Goal: Information Seeking & Learning: Learn about a topic

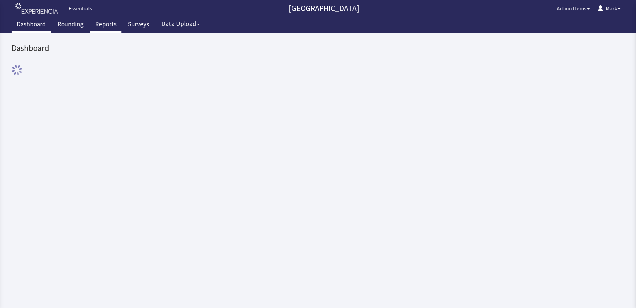
click at [93, 26] on link "Reports" at bounding box center [105, 25] width 31 height 17
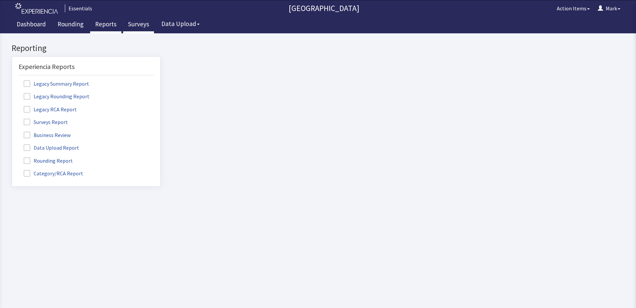
click at [136, 28] on link "Surveys" at bounding box center [138, 25] width 31 height 17
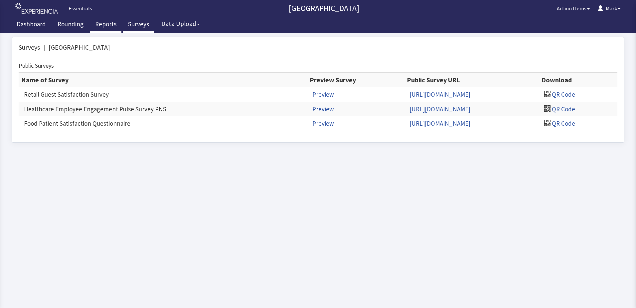
click at [102, 25] on link "Reports" at bounding box center [105, 25] width 31 height 17
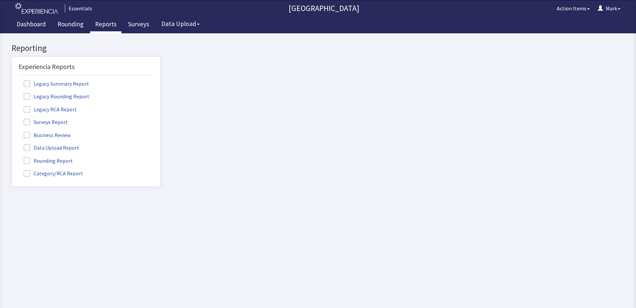
click at [27, 122] on span at bounding box center [27, 121] width 7 height 7
click at [12, 118] on input "Surveys Report" at bounding box center [12, 118] width 0 height 0
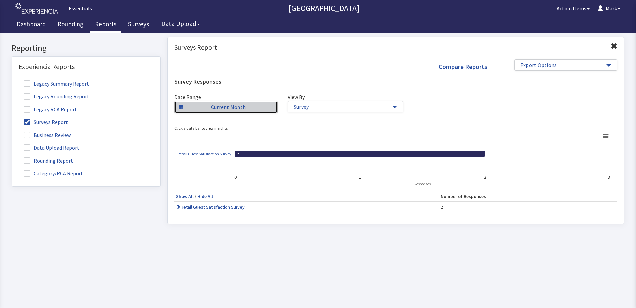
click at [228, 109] on link "Current Month" at bounding box center [226, 107] width 104 height 12
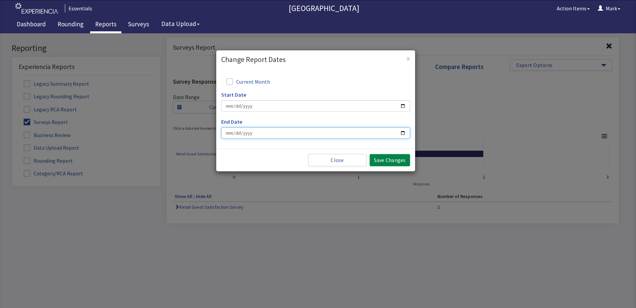
click at [402, 132] on input "End Date" at bounding box center [315, 132] width 189 height 11
type input "[DATE]"
click at [402, 133] on input "[DATE]" at bounding box center [315, 132] width 189 height 11
click at [404, 107] on input "Start Date" at bounding box center [315, 105] width 189 height 11
type input "2024-12-01"
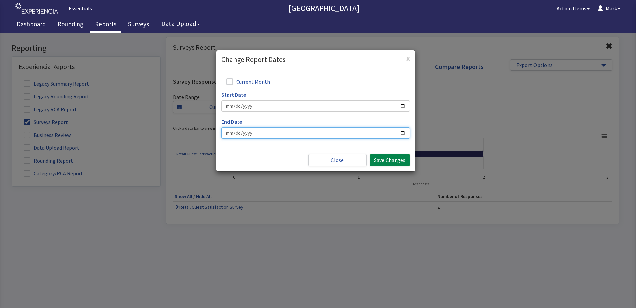
click at [403, 132] on input "2024-12-01" at bounding box center [315, 132] width 189 height 11
type input "2025-09-26"
click at [389, 162] on button "Save Changes" at bounding box center [390, 160] width 41 height 12
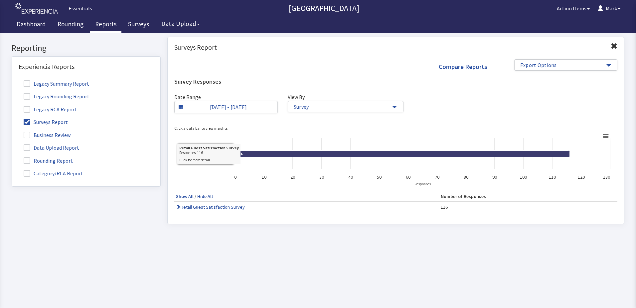
click at [267, 155] on icon at bounding box center [402, 153] width 335 height 7
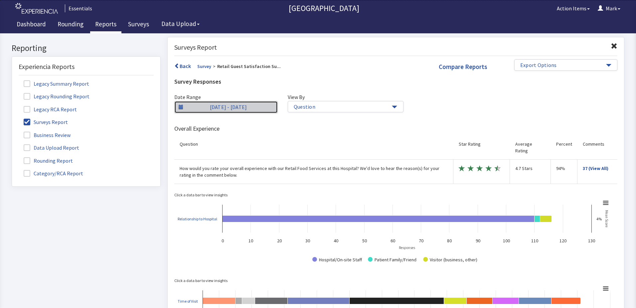
click at [221, 110] on link "12/1/24 - 9/26/25" at bounding box center [226, 107] width 104 height 12
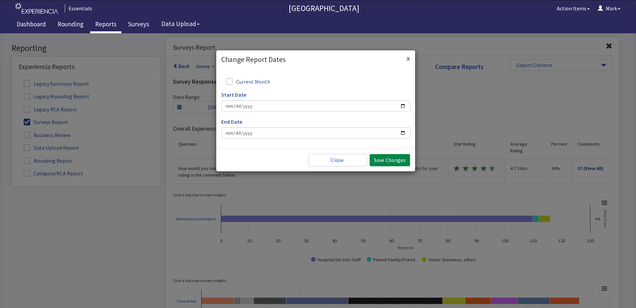
click at [407, 60] on button "x" at bounding box center [409, 58] width 4 height 7
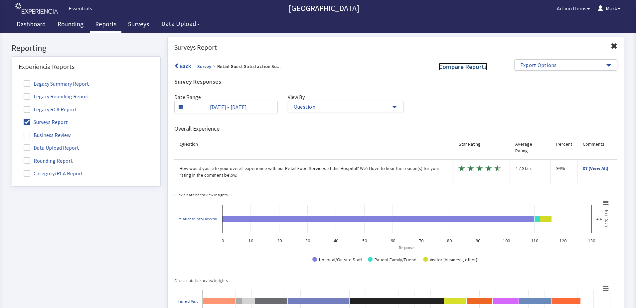
click at [468, 66] on link "Compare Reports" at bounding box center [463, 67] width 49 height 8
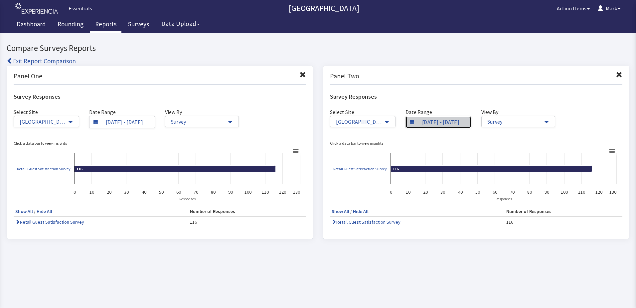
click at [436, 121] on link "12/1/24 - 9/26/25" at bounding box center [439, 122] width 66 height 12
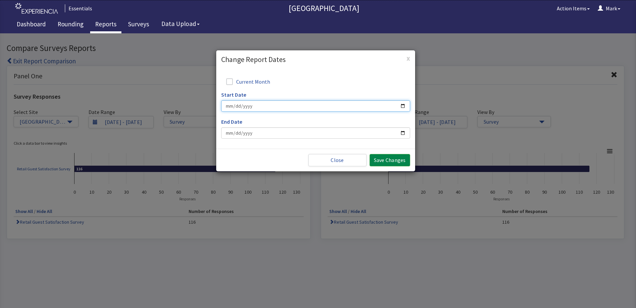
click at [402, 107] on input "Start Date" at bounding box center [315, 105] width 189 height 11
type input "2023-12-26"
type input "2025-09-26"
type input "2023-12-01"
click at [403, 135] on input "2025-09-26" at bounding box center [315, 132] width 189 height 11
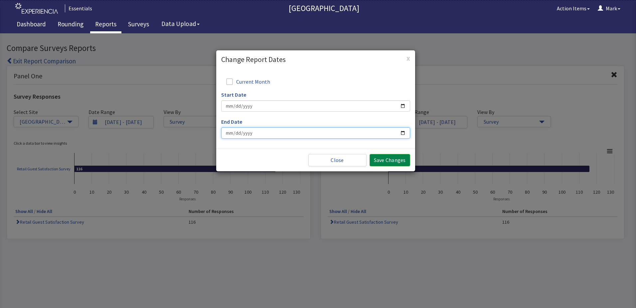
type input "2024-11-30"
click at [388, 161] on button "Save Changes" at bounding box center [390, 160] width 41 height 12
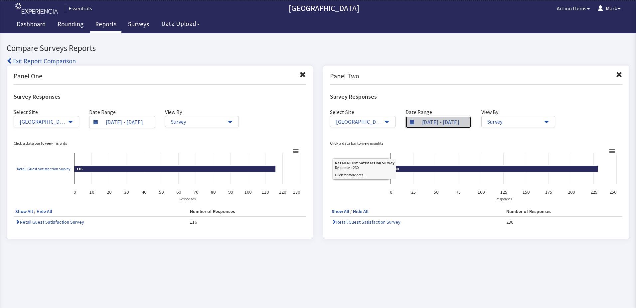
click at [447, 124] on link "12/1/23 - 11/30/24" at bounding box center [439, 122] width 66 height 12
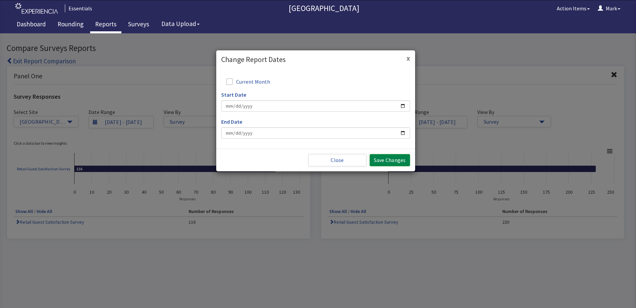
click at [409, 59] on button "x" at bounding box center [409, 58] width 4 height 7
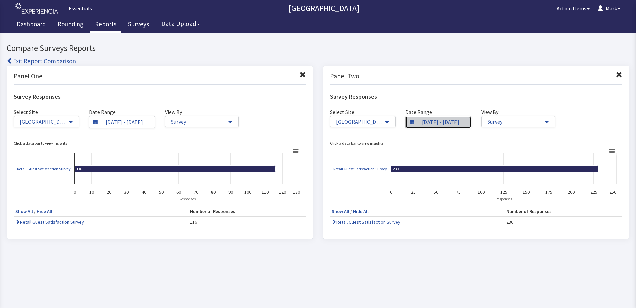
click at [447, 123] on link "12/1/23 - 11/30/24" at bounding box center [439, 122] width 66 height 12
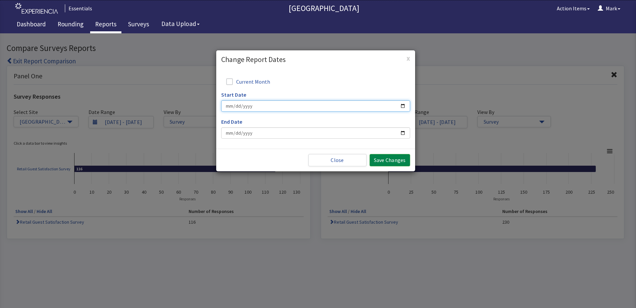
click at [403, 105] on input "Start Date" at bounding box center [315, 105] width 189 height 11
type input "2023-01-26"
type input "2024-11-30"
type input "2023-01-01"
click at [404, 135] on input "2024-11-30" at bounding box center [315, 132] width 189 height 11
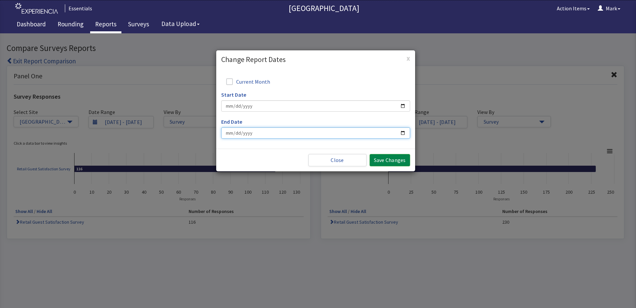
type input "2024-10-31"
click at [403, 106] on input "2023-01-01" at bounding box center [315, 105] width 189 height 11
type input "2024-01-01"
click at [393, 161] on button "Save Changes" at bounding box center [390, 160] width 41 height 12
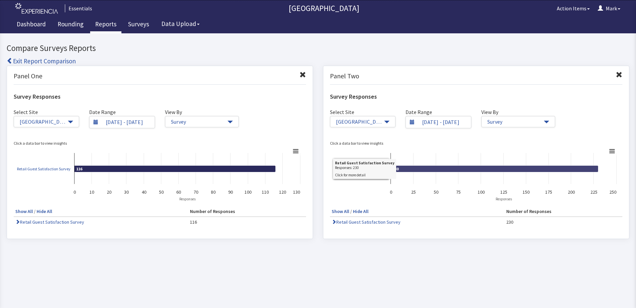
click at [416, 169] on icon at bounding box center [495, 168] width 208 height 7
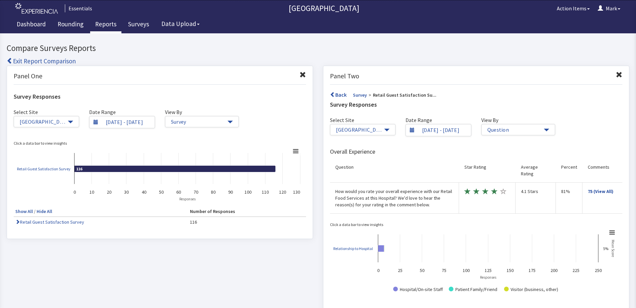
scroll to position [55, 0]
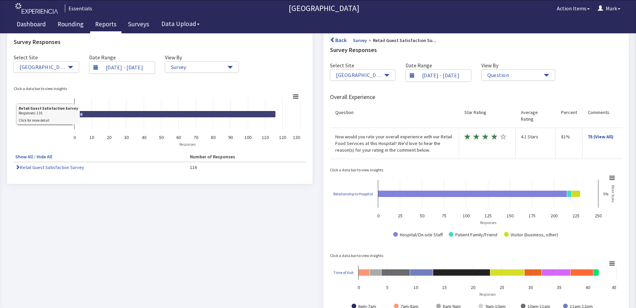
click at [211, 113] on icon at bounding box center [175, 113] width 201 height 7
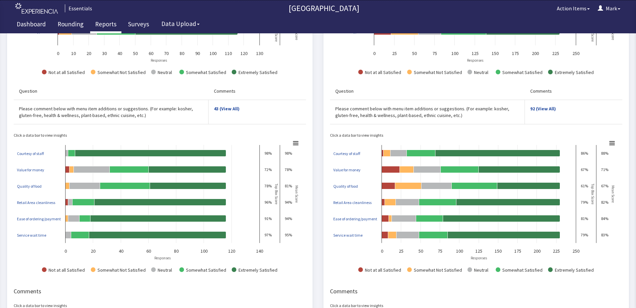
scroll to position [421, 0]
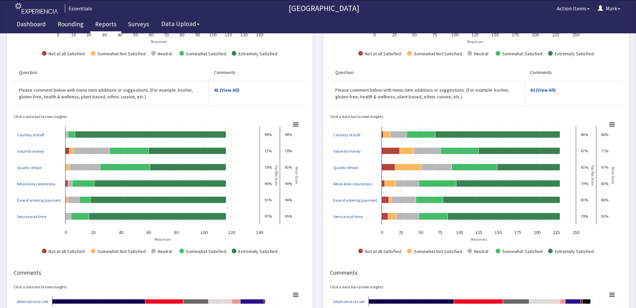
click at [61, 269] on h4 "Comments" at bounding box center [160, 272] width 293 height 7
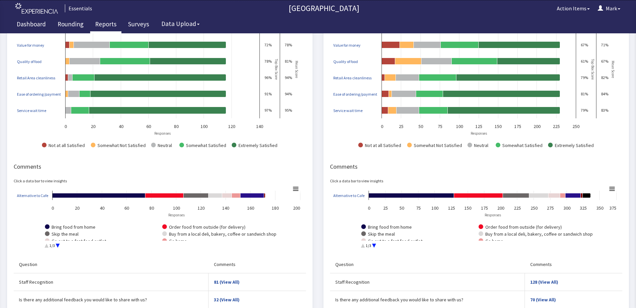
scroll to position [413, 0]
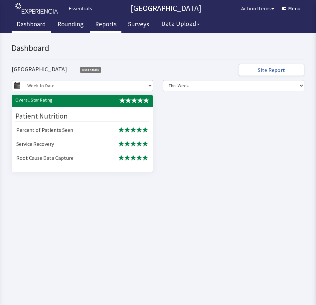
click at [104, 25] on link "Reports" at bounding box center [105, 25] width 31 height 17
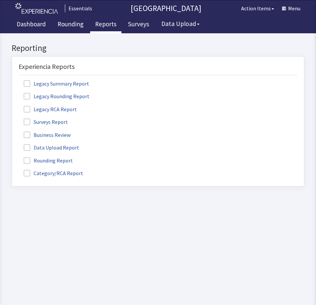
click at [27, 121] on span at bounding box center [27, 121] width 7 height 7
click at [12, 118] on input "Surveys Report" at bounding box center [12, 118] width 0 height 0
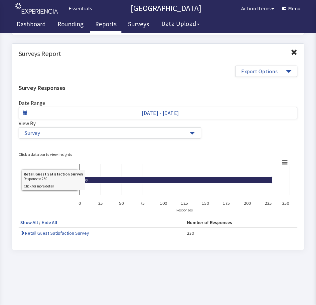
scroll to position [156, 0]
click at [99, 177] on icon at bounding box center [176, 180] width 193 height 7
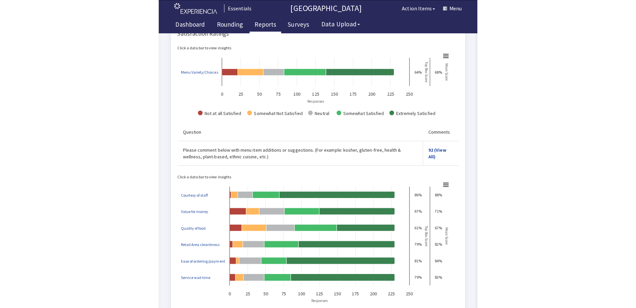
scroll to position [550, 0]
